Goal: Check status: Check status

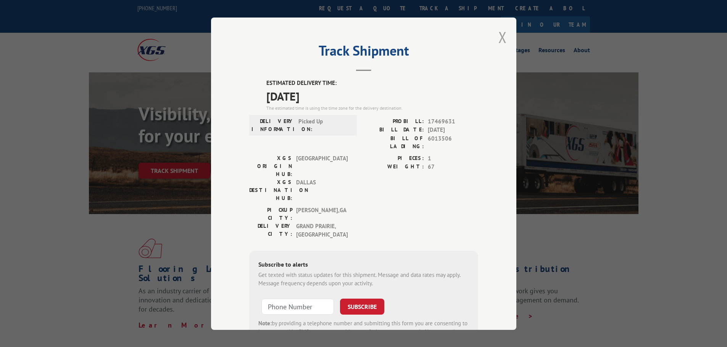
click at [498, 34] on button "Close modal" at bounding box center [502, 37] width 8 height 20
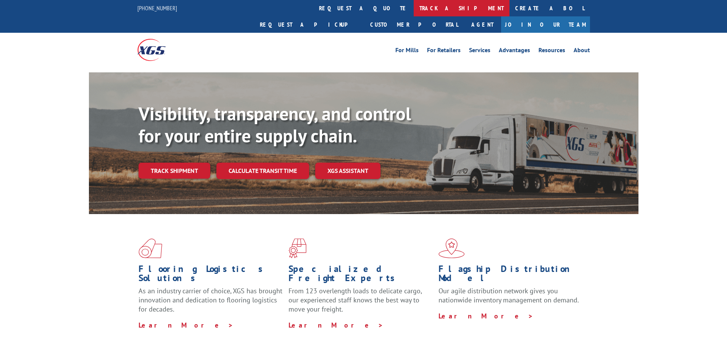
click at [413, 10] on link "track a shipment" at bounding box center [461, 8] width 96 height 16
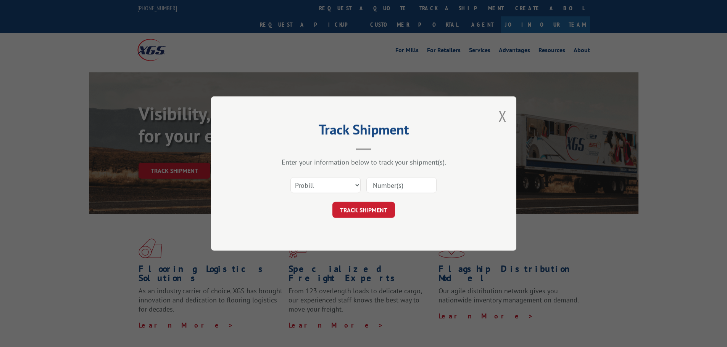
click at [394, 187] on input at bounding box center [401, 185] width 70 height 16
type input "17469954"
click at [370, 211] on button "TRACK SHIPMENT" at bounding box center [363, 210] width 63 height 16
